Goal: Navigation & Orientation: Understand site structure

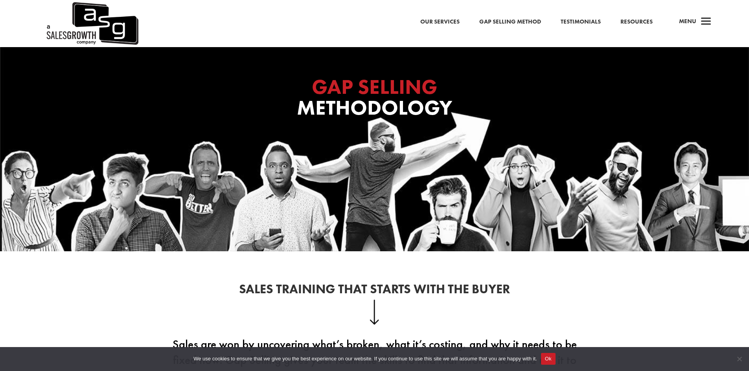
click at [452, 23] on link "Our Services" at bounding box center [439, 22] width 39 height 10
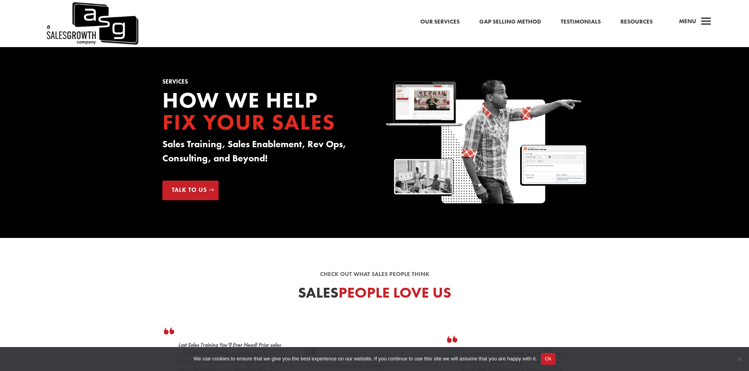
click at [505, 23] on link "Gap Selling Method" at bounding box center [510, 22] width 62 height 10
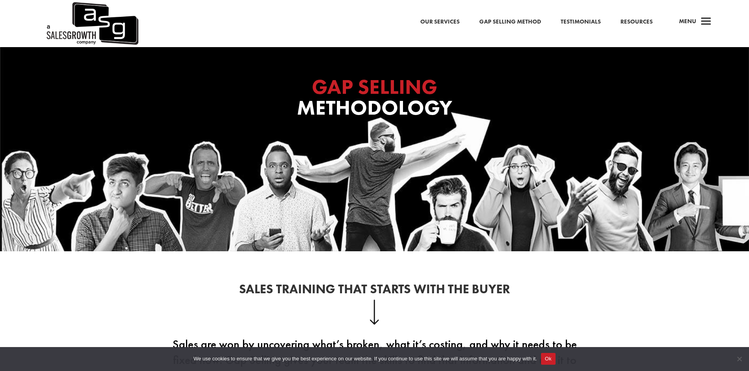
click at [637, 21] on link "Resources" at bounding box center [636, 22] width 32 height 10
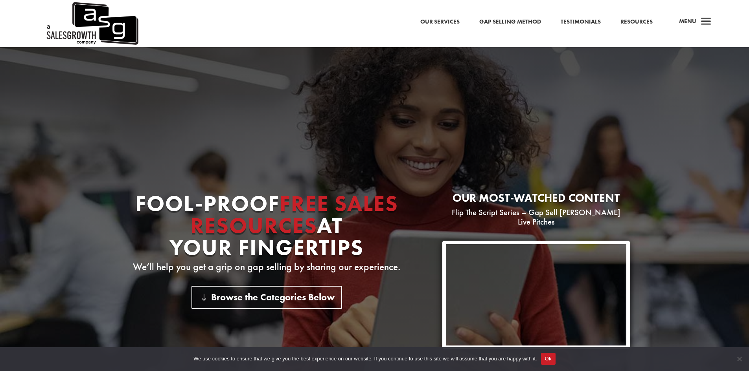
click at [455, 23] on link "Our Services" at bounding box center [439, 22] width 39 height 10
